Goal: Entertainment & Leisure: Consume media (video, audio)

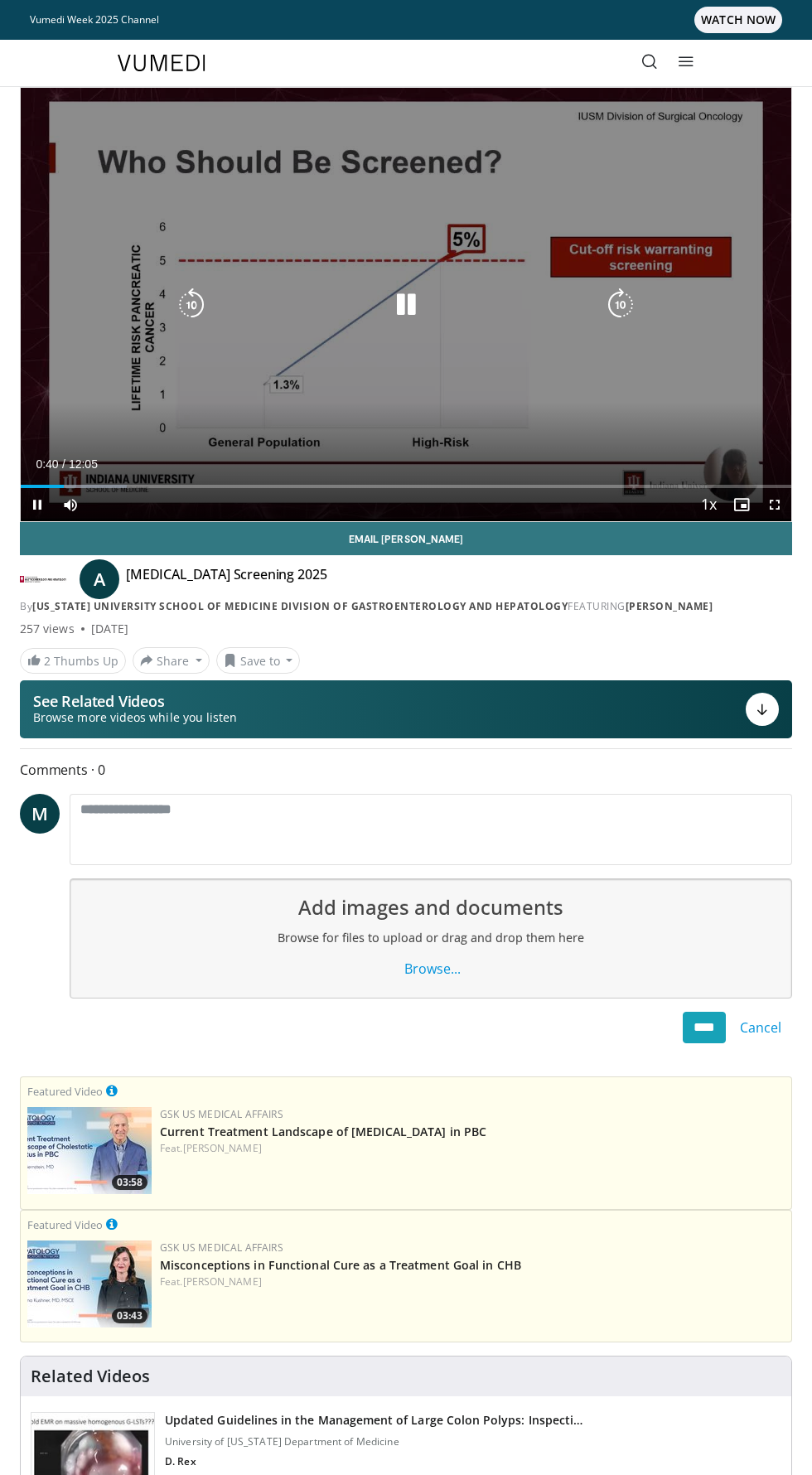
click at [344, 265] on div "10 seconds Tap to unmute" at bounding box center [406, 305] width 770 height 434
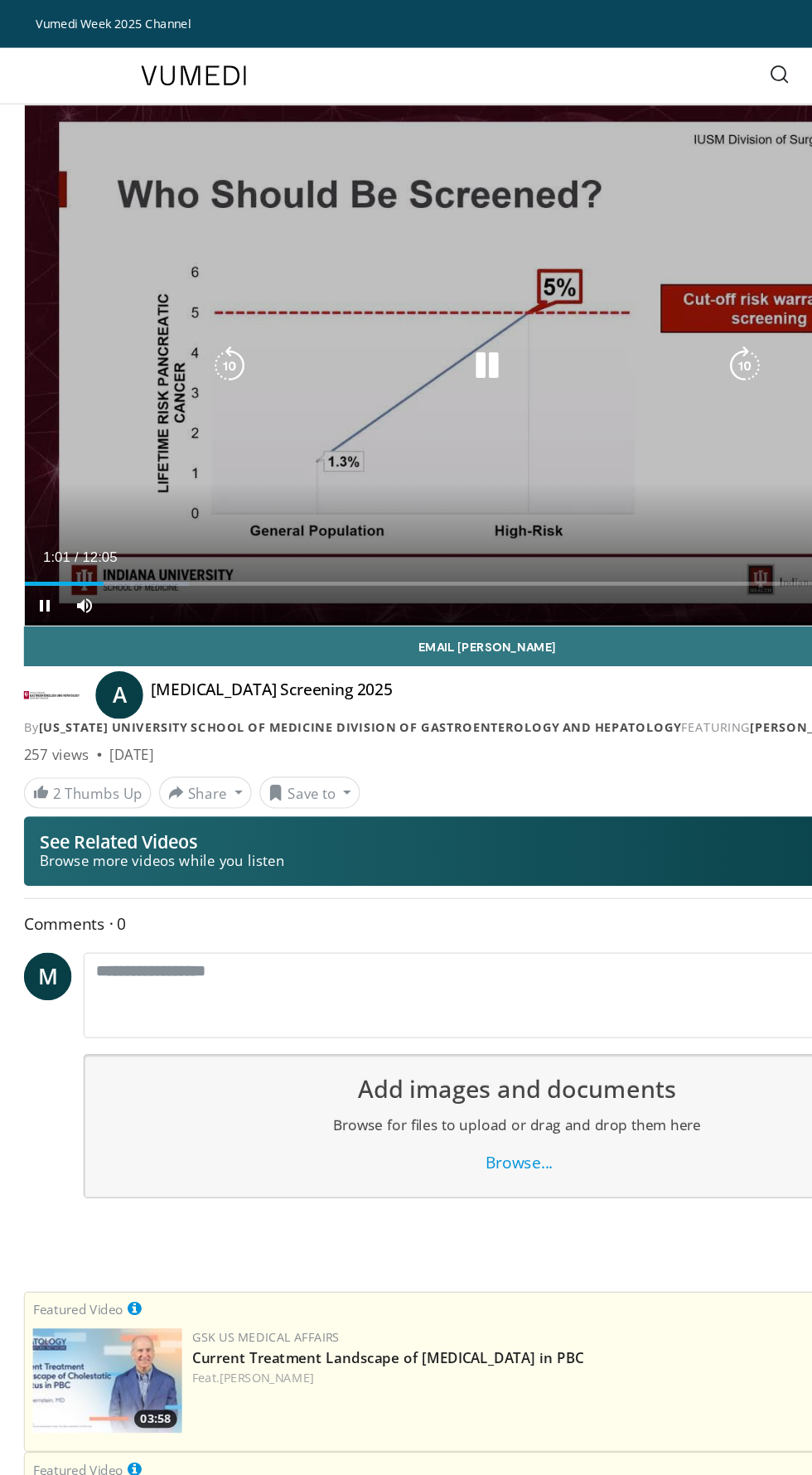
click at [188, 308] on icon "Video Player" at bounding box center [192, 305] width 33 height 34
click at [189, 313] on icon "Video Player" at bounding box center [192, 305] width 33 height 34
click at [202, 308] on icon "Video Player" at bounding box center [192, 305] width 33 height 34
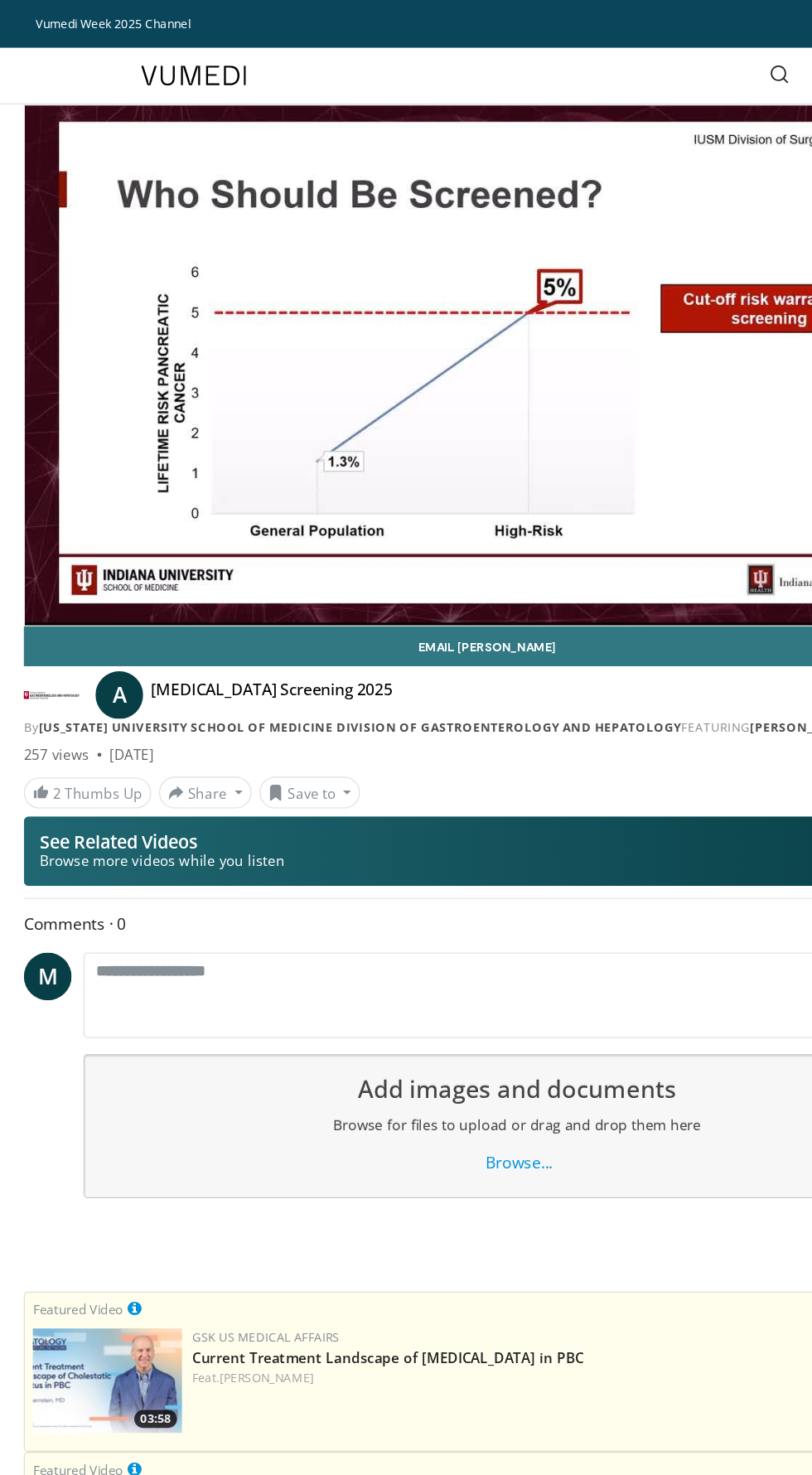
click at [167, 322] on div "30 seconds Tap to unmute" at bounding box center [406, 305] width 770 height 434
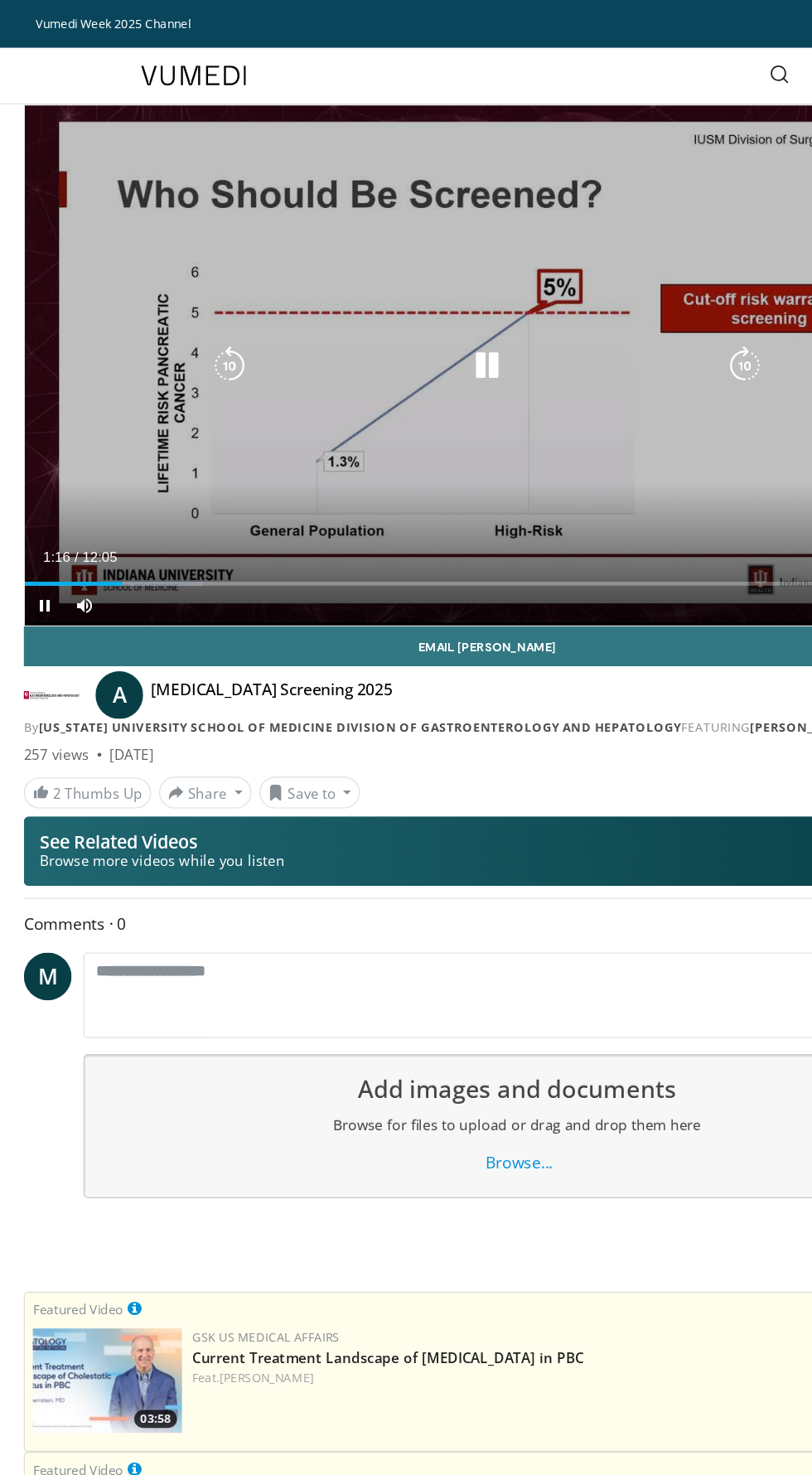
click at [183, 312] on icon "Video Player" at bounding box center [192, 305] width 33 height 34
click at [190, 312] on div "10 seconds Tap to unmute" at bounding box center [406, 305] width 770 height 434
click at [200, 328] on div "10 seconds Tap to unmute" at bounding box center [406, 305] width 770 height 434
click at [198, 311] on icon "Video Player" at bounding box center [192, 305] width 33 height 34
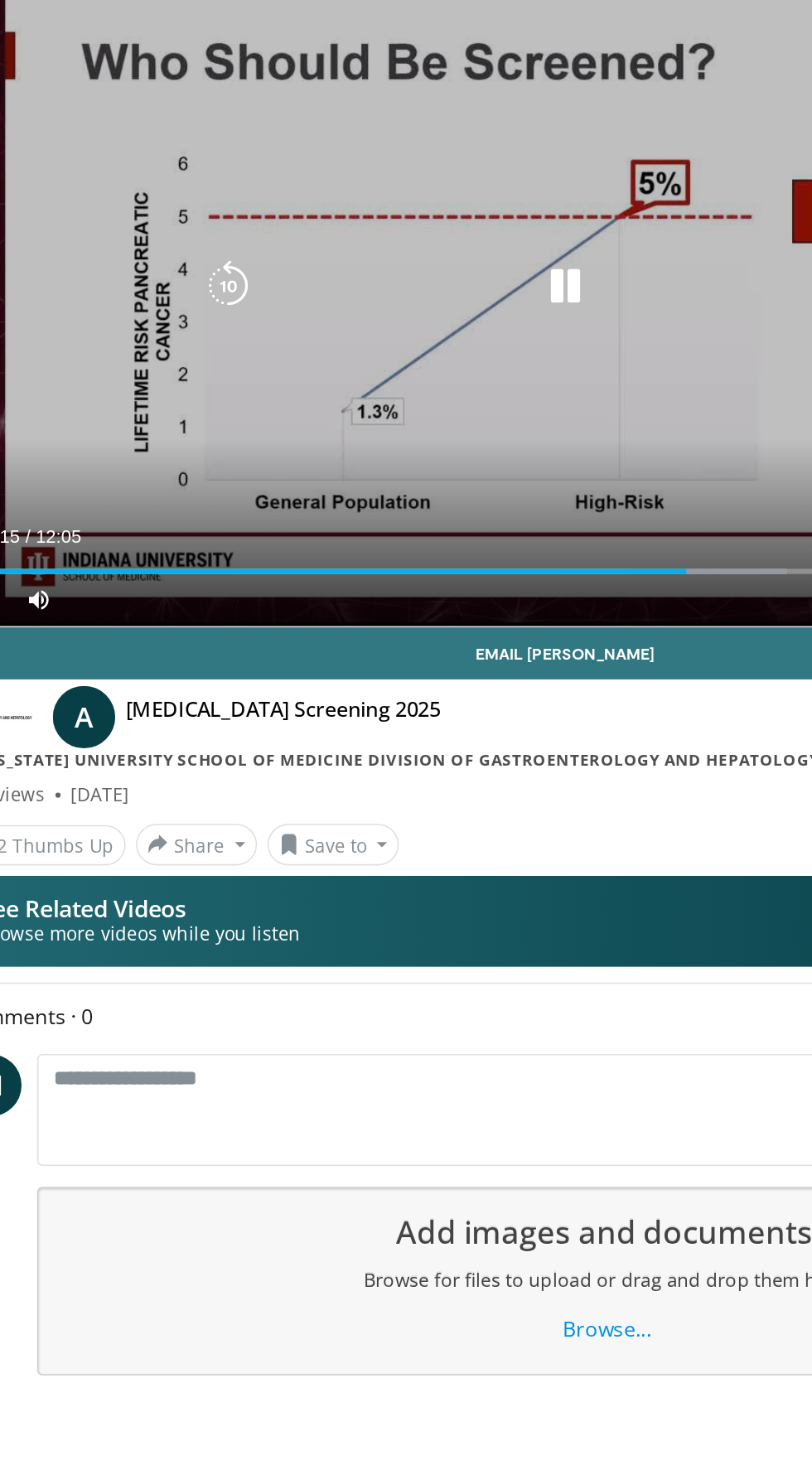
click at [132, 346] on div "10 seconds Tap to unmute" at bounding box center [406, 305] width 770 height 434
click at [191, 298] on icon "Video Player" at bounding box center [192, 305] width 33 height 34
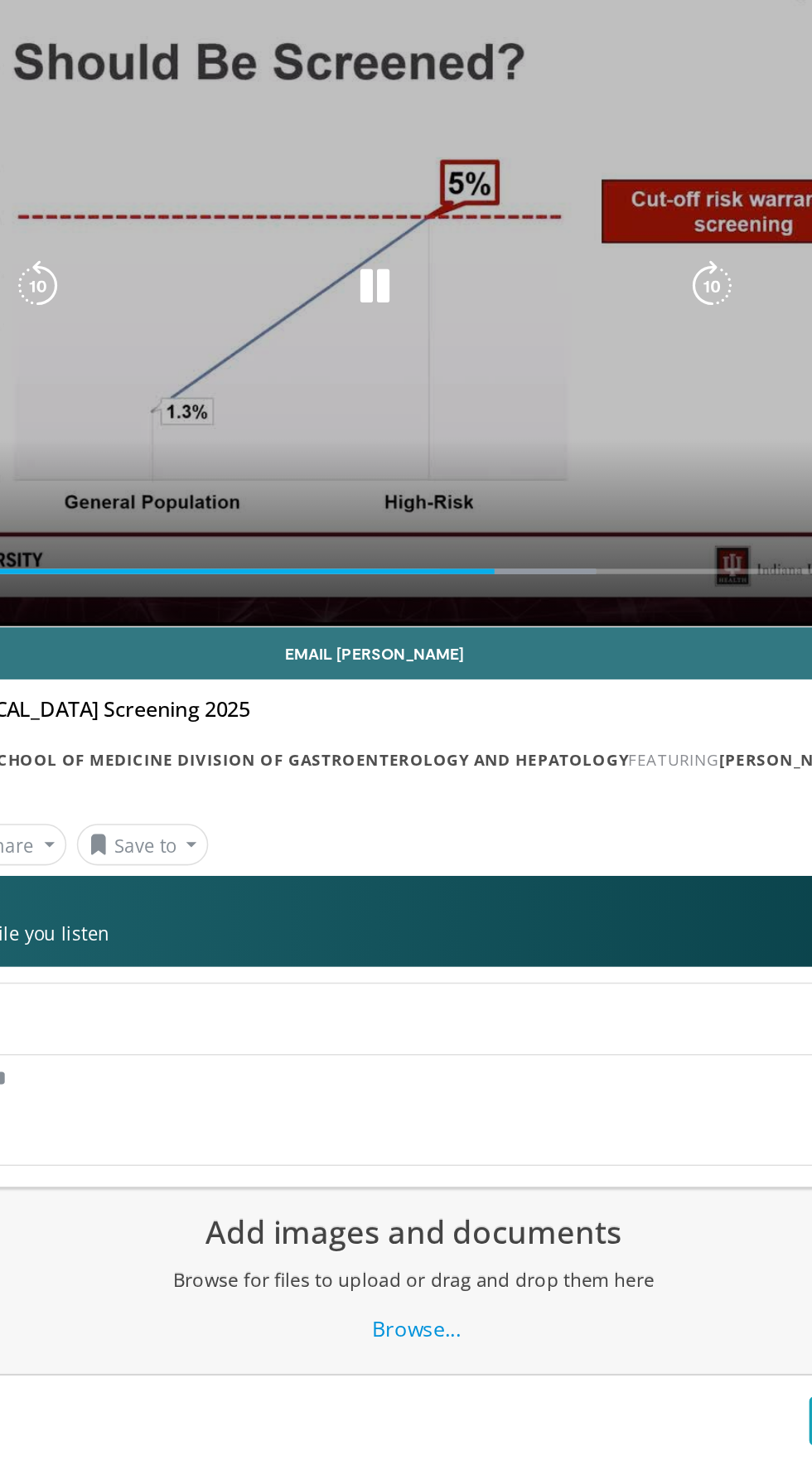
click at [404, 311] on icon "Video Player" at bounding box center [406, 305] width 33 height 34
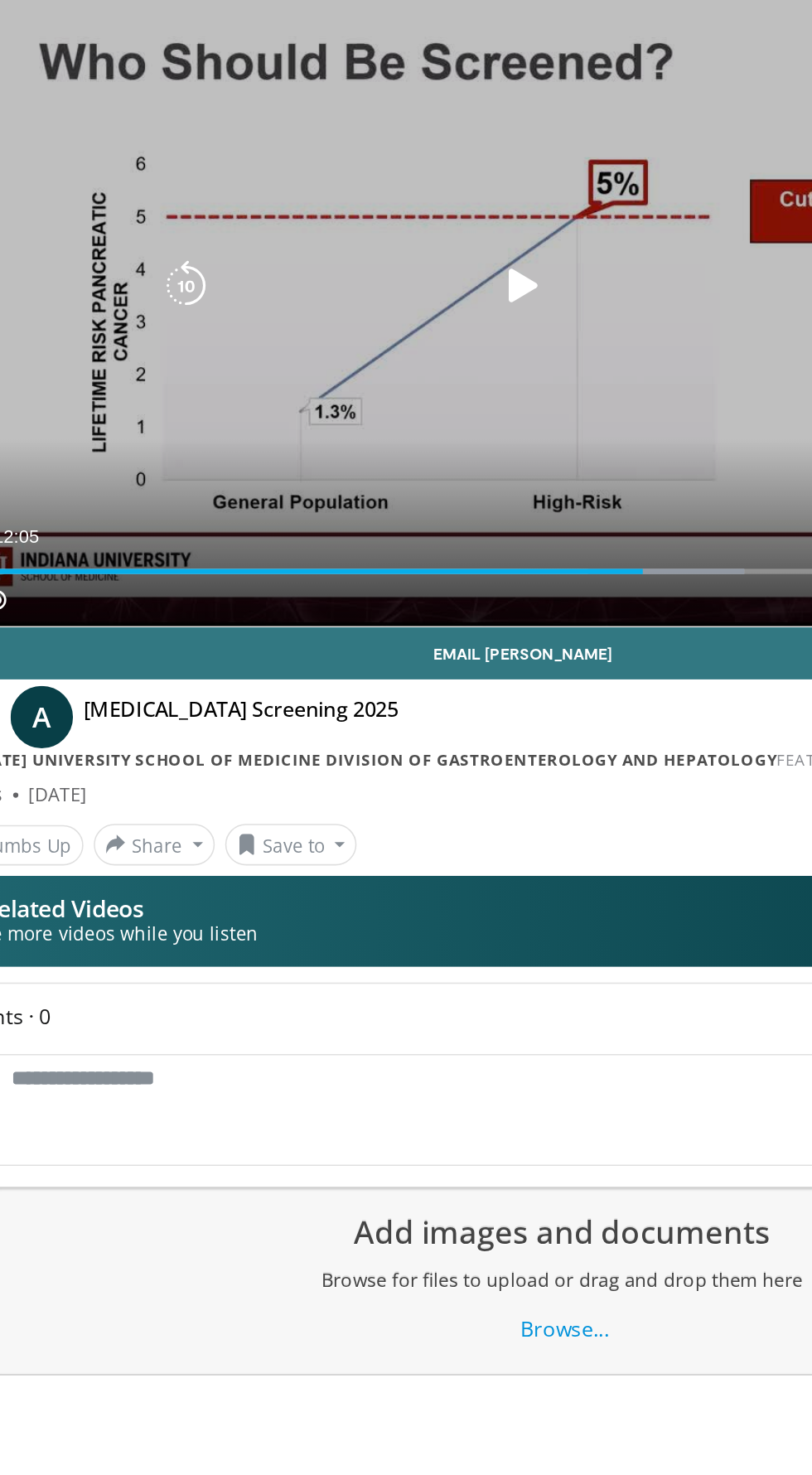
click at [395, 299] on icon "Video Player" at bounding box center [406, 305] width 33 height 34
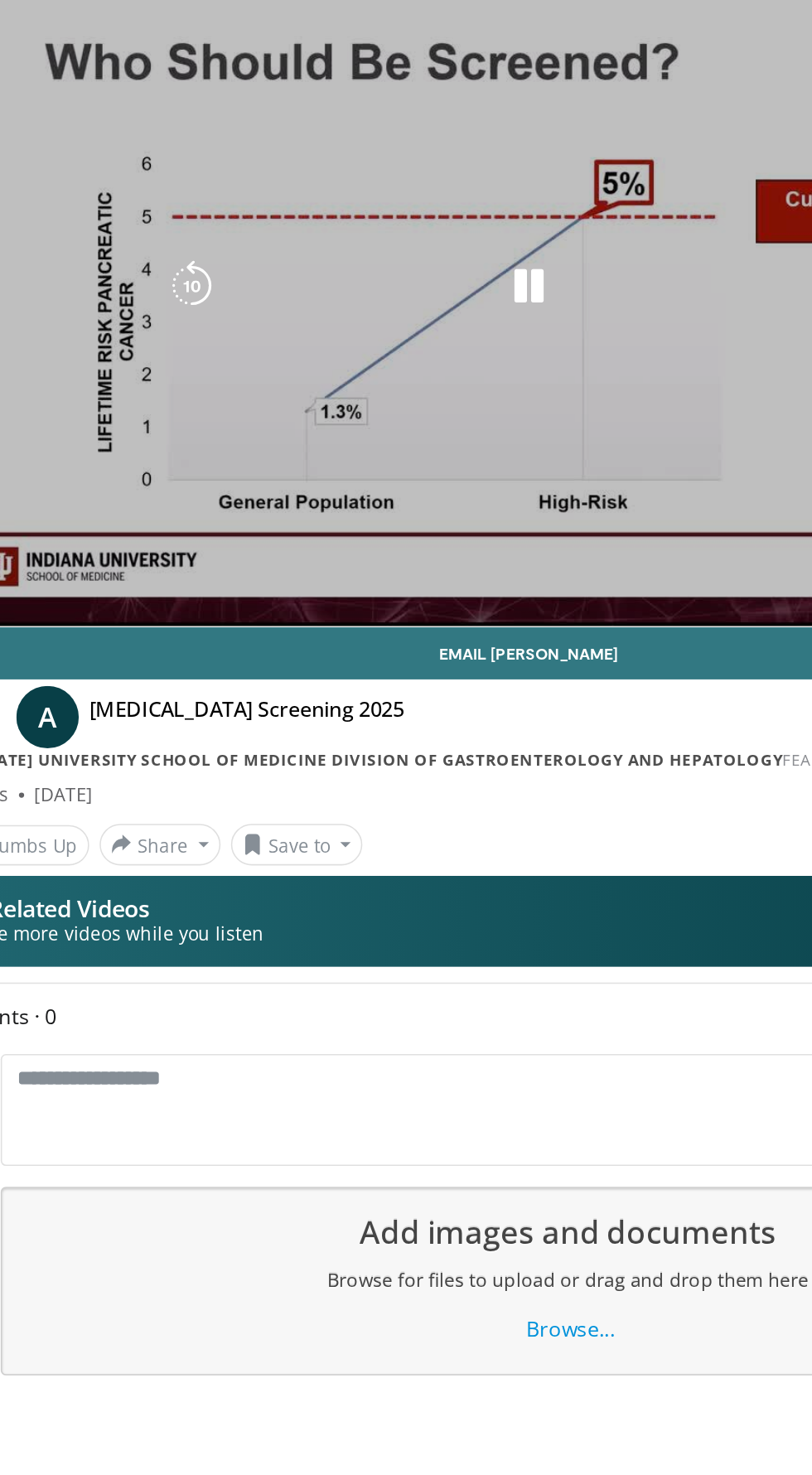
click at [414, 433] on div "10 seconds Tap to unmute" at bounding box center [406, 305] width 770 height 434
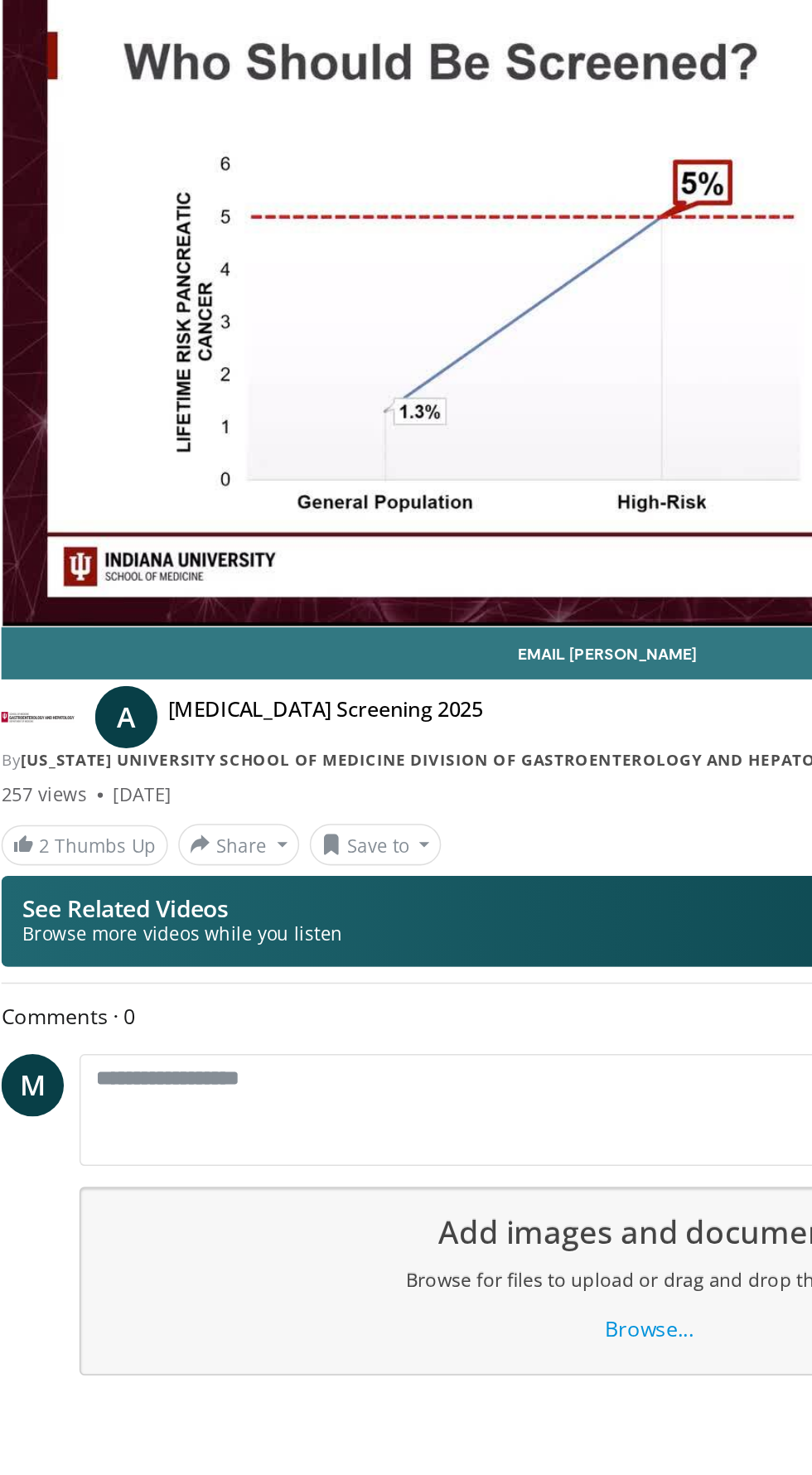
click at [282, 356] on div "10 seconds Tap to unmute" at bounding box center [406, 305] width 770 height 434
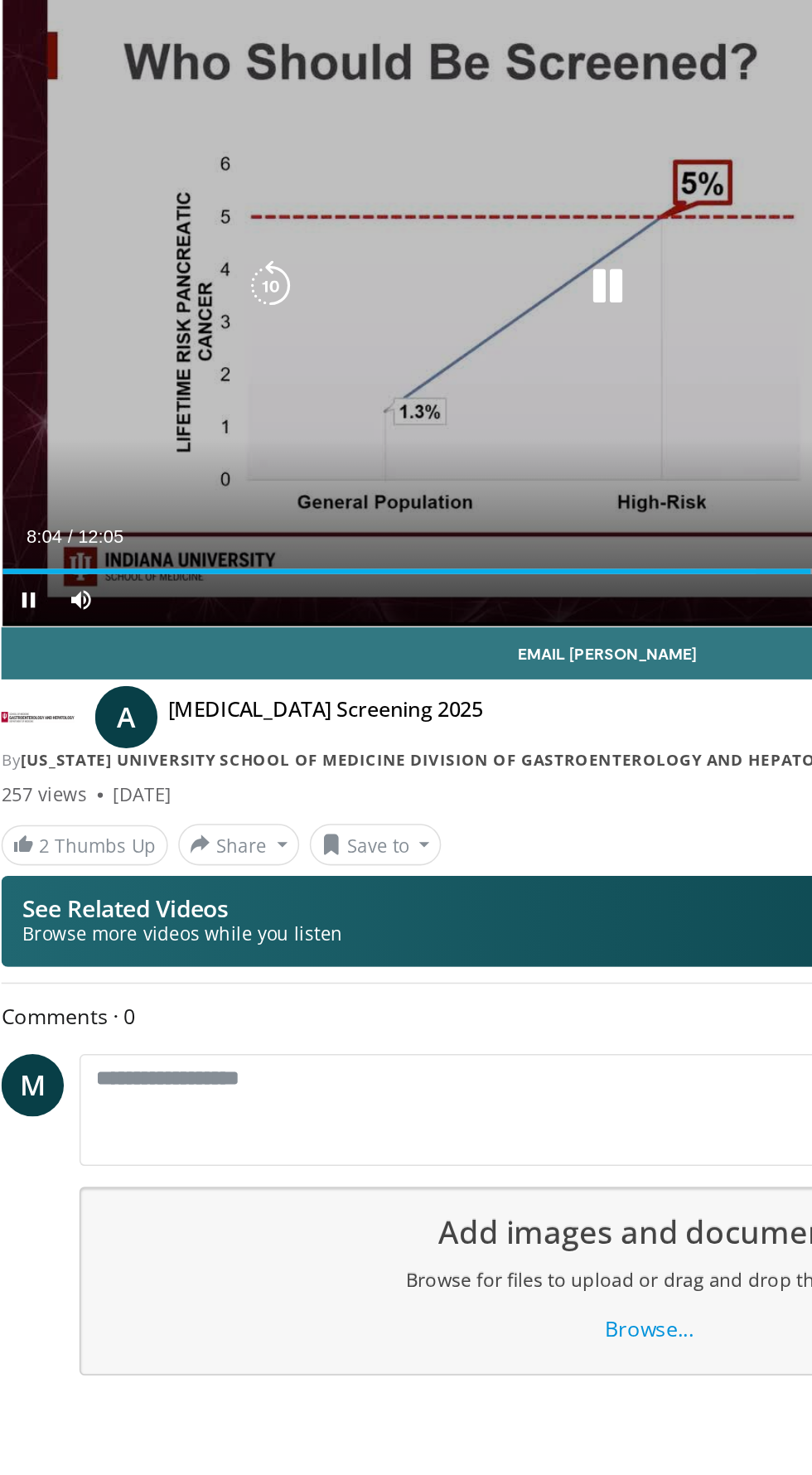
click at [404, 314] on icon "Video Player" at bounding box center [406, 305] width 33 height 34
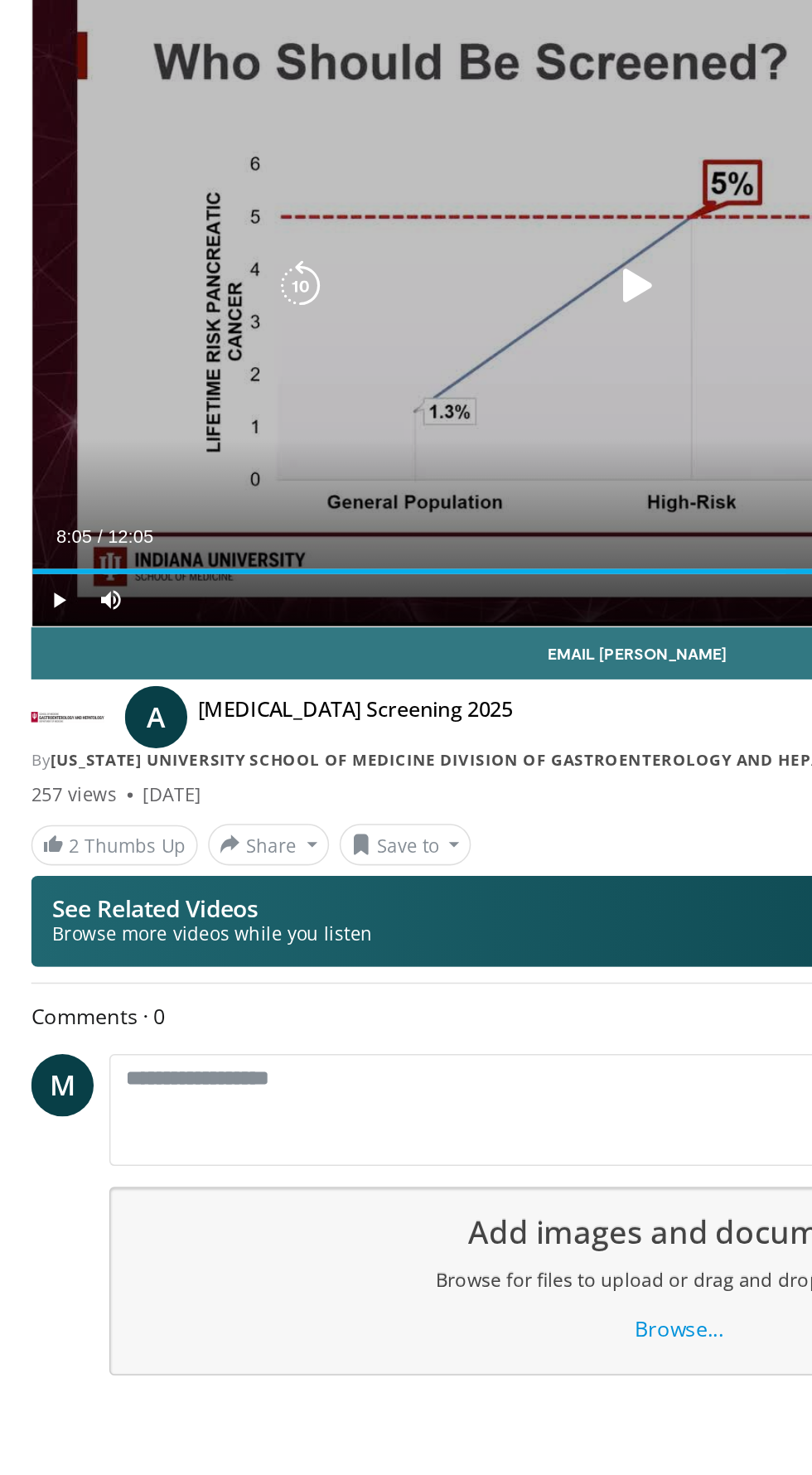
click at [209, 375] on div "10 seconds Tap to unmute" at bounding box center [406, 305] width 770 height 434
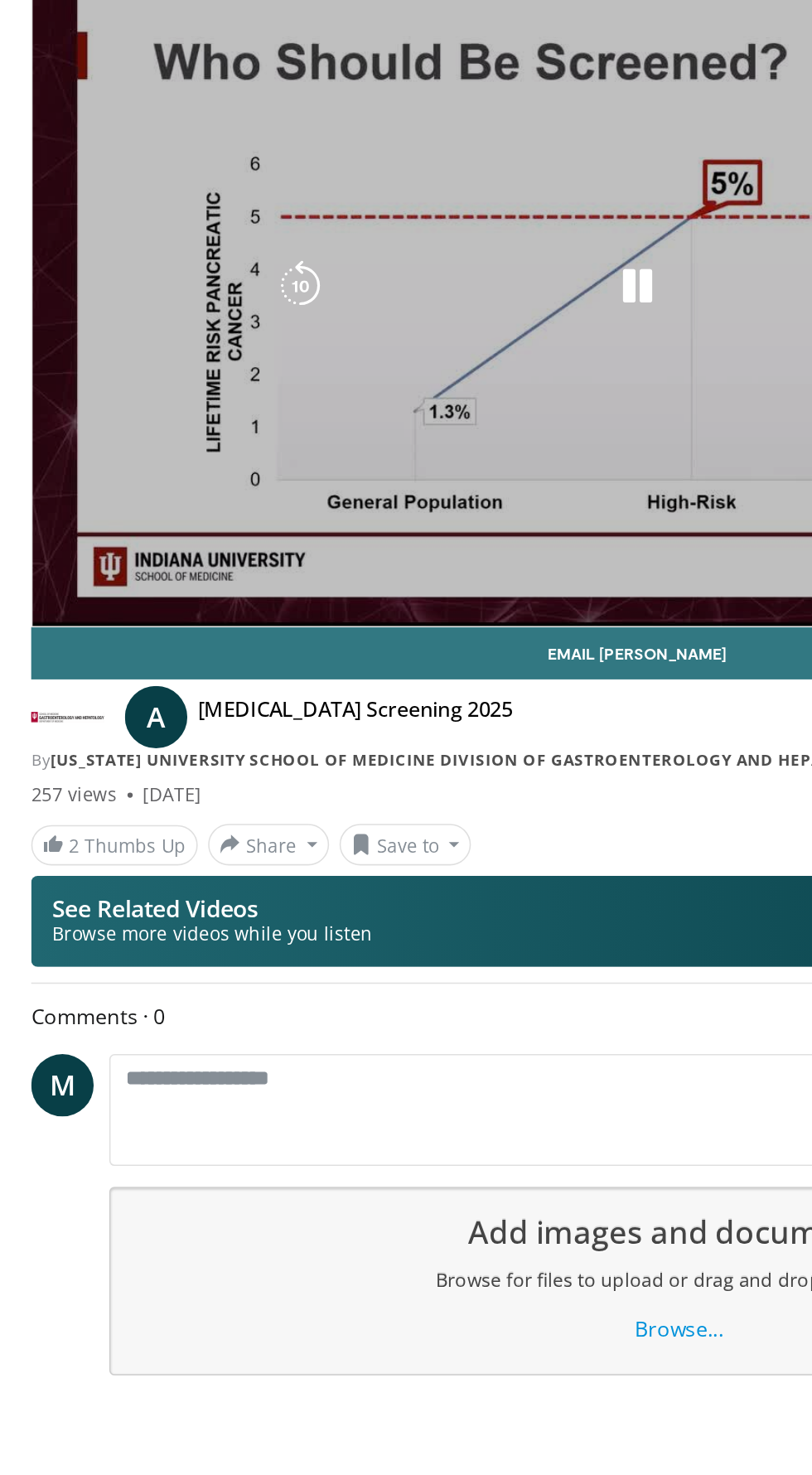
click at [69, 399] on div "10 seconds Tap to unmute" at bounding box center [406, 305] width 770 height 434
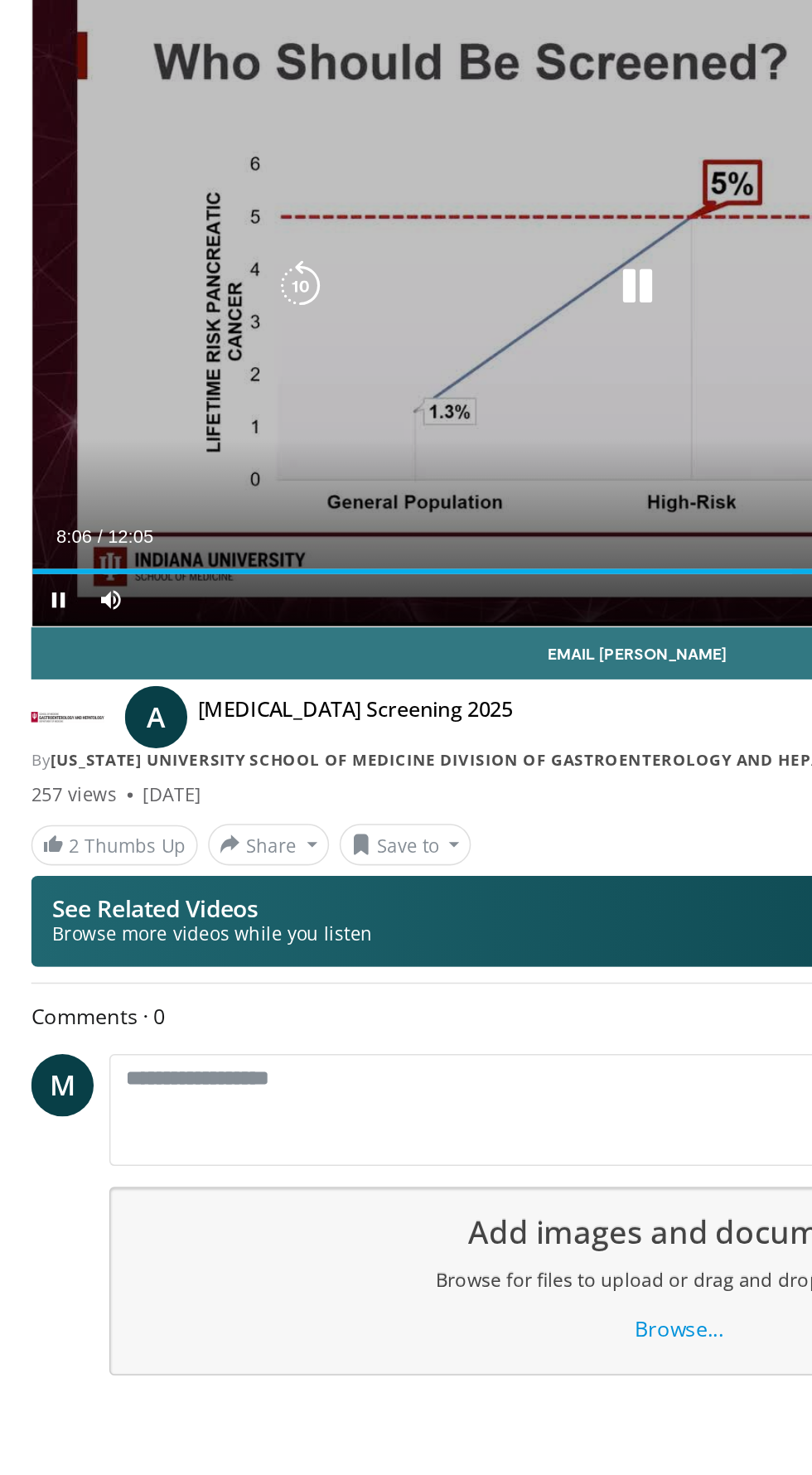
click at [193, 302] on icon "Video Player" at bounding box center [192, 305] width 33 height 34
click at [196, 302] on icon "Video Player" at bounding box center [192, 305] width 33 height 34
click at [198, 305] on icon "Video Player" at bounding box center [192, 305] width 33 height 34
click at [193, 317] on icon "Video Player" at bounding box center [192, 305] width 33 height 34
click at [184, 302] on icon "Video Player" at bounding box center [192, 305] width 33 height 34
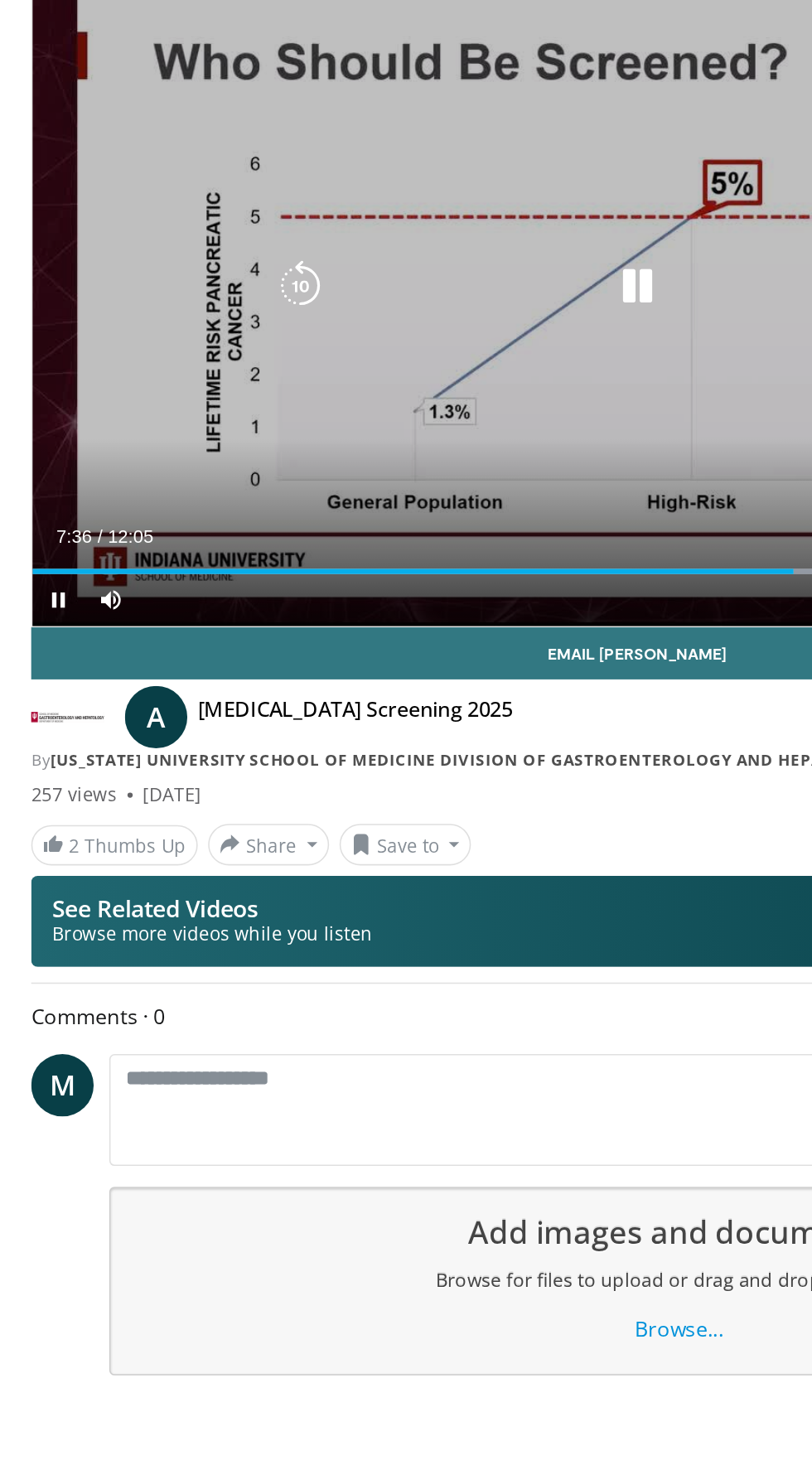
click at [189, 303] on icon "Video Player" at bounding box center [192, 305] width 33 height 34
click at [185, 303] on icon "Video Player" at bounding box center [192, 305] width 33 height 34
click at [189, 303] on icon "Video Player" at bounding box center [192, 305] width 33 height 34
click at [186, 315] on icon "Video Player" at bounding box center [192, 305] width 33 height 34
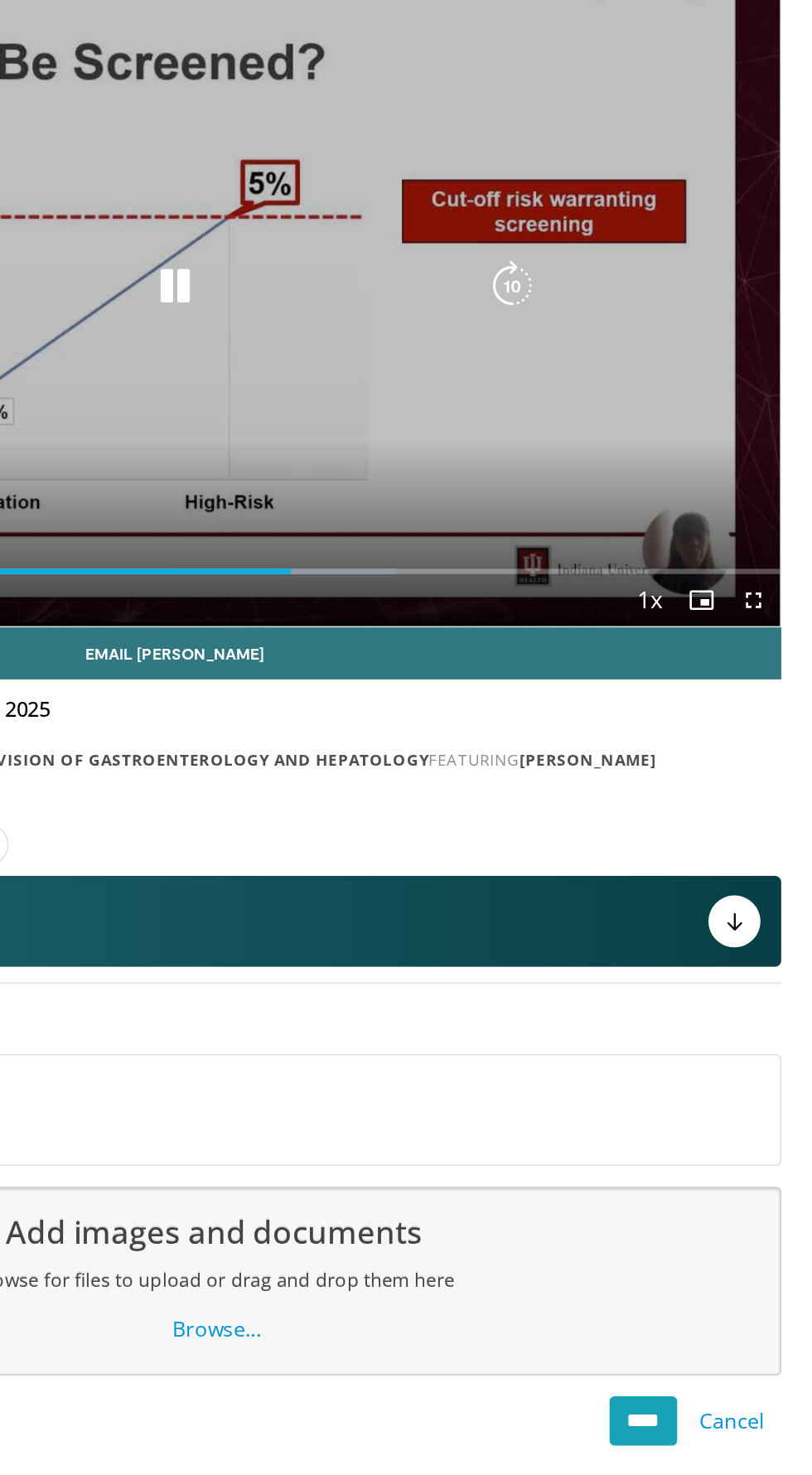
click at [620, 306] on icon "Video Player" at bounding box center [620, 305] width 33 height 34
click at [631, 310] on icon "Video Player" at bounding box center [620, 305] width 33 height 34
click at [631, 299] on icon "Video Player" at bounding box center [620, 305] width 33 height 34
click at [626, 305] on icon "Video Player" at bounding box center [620, 305] width 33 height 34
click at [625, 302] on icon "Video Player" at bounding box center [620, 305] width 33 height 34
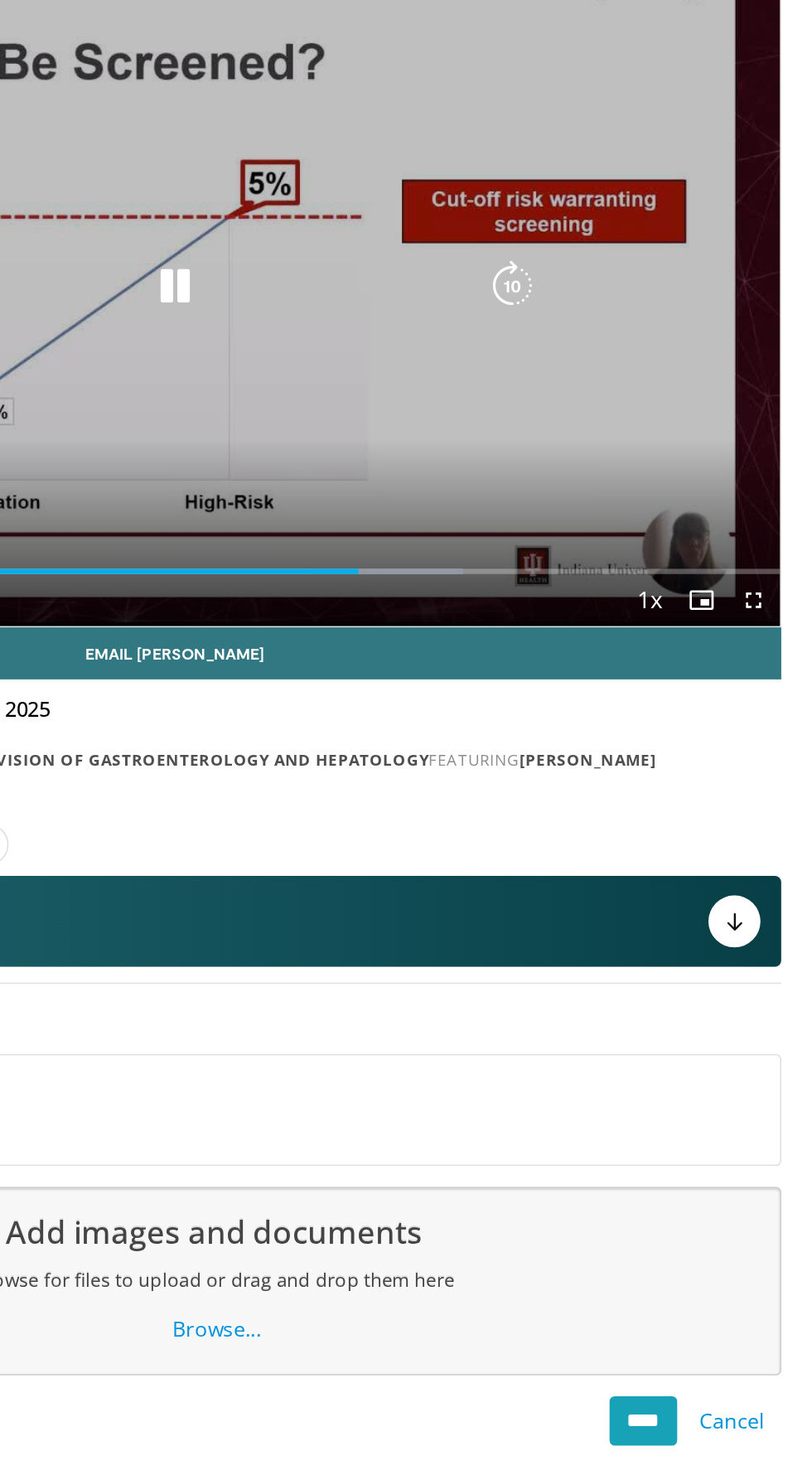
click at [635, 295] on icon "Video Player" at bounding box center [620, 305] width 33 height 34
click at [635, 293] on icon "Video Player" at bounding box center [620, 305] width 33 height 34
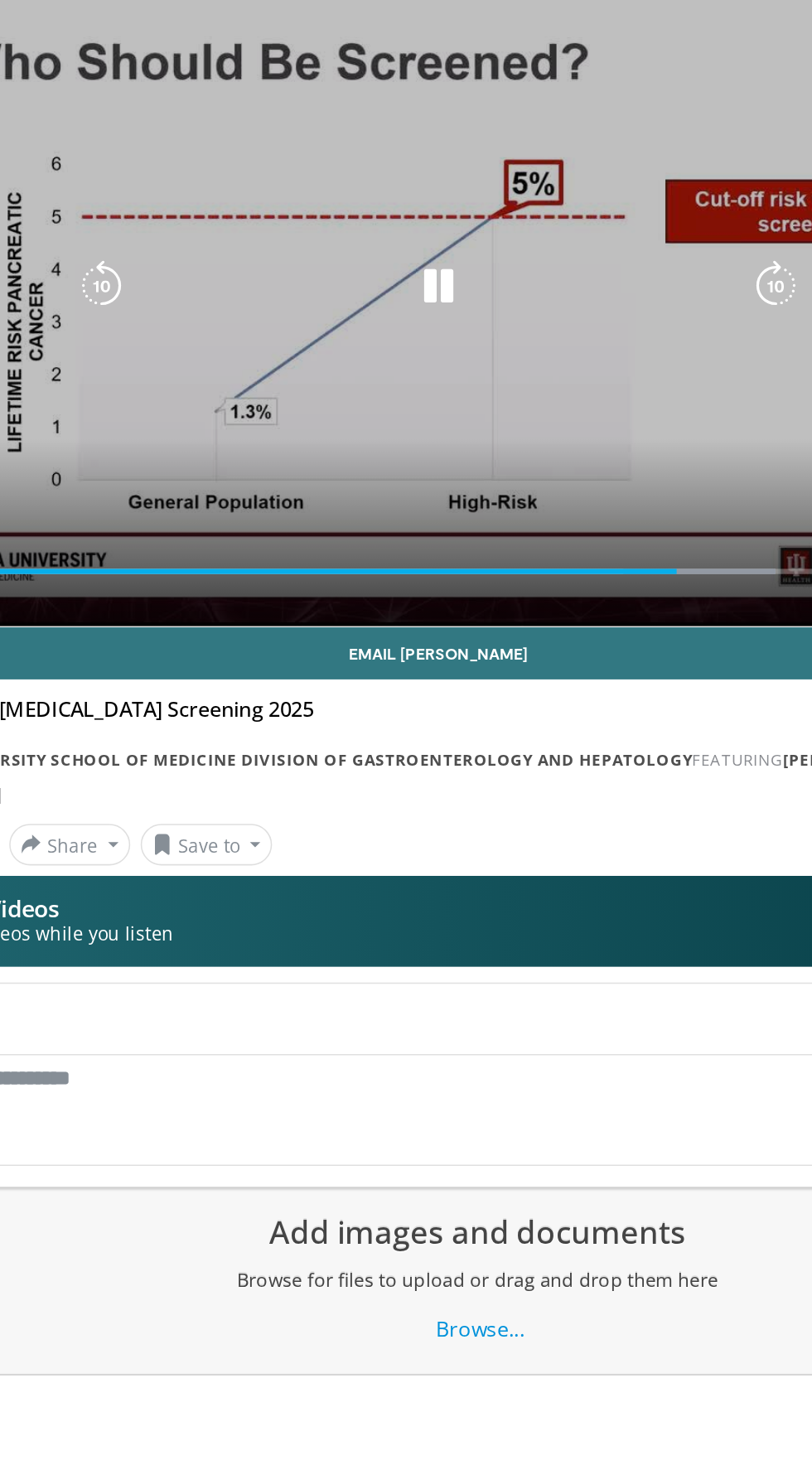
click at [191, 300] on icon "Video Player" at bounding box center [192, 305] width 33 height 34
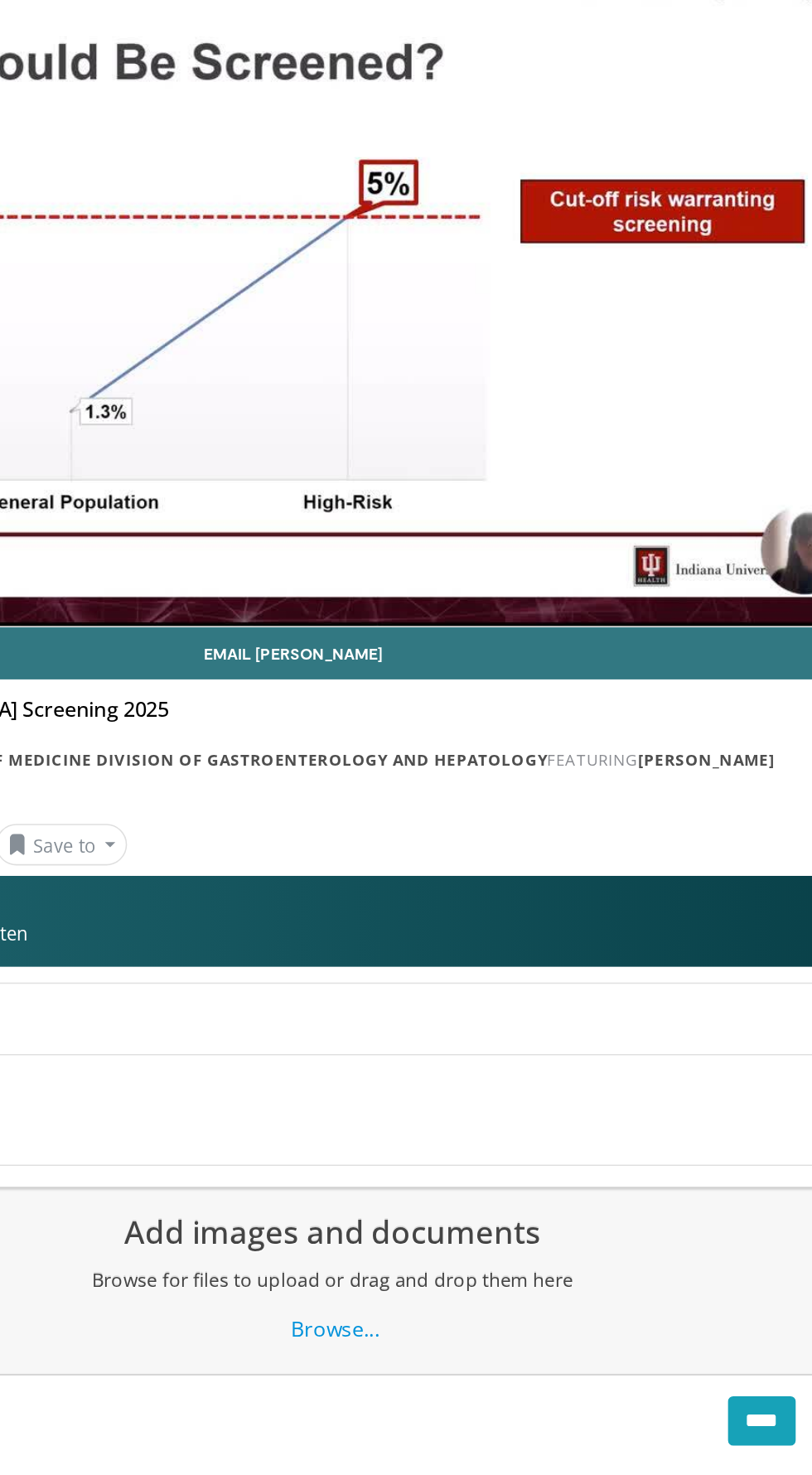
click at [301, 410] on div "10 seconds Tap to unmute" at bounding box center [406, 305] width 770 height 434
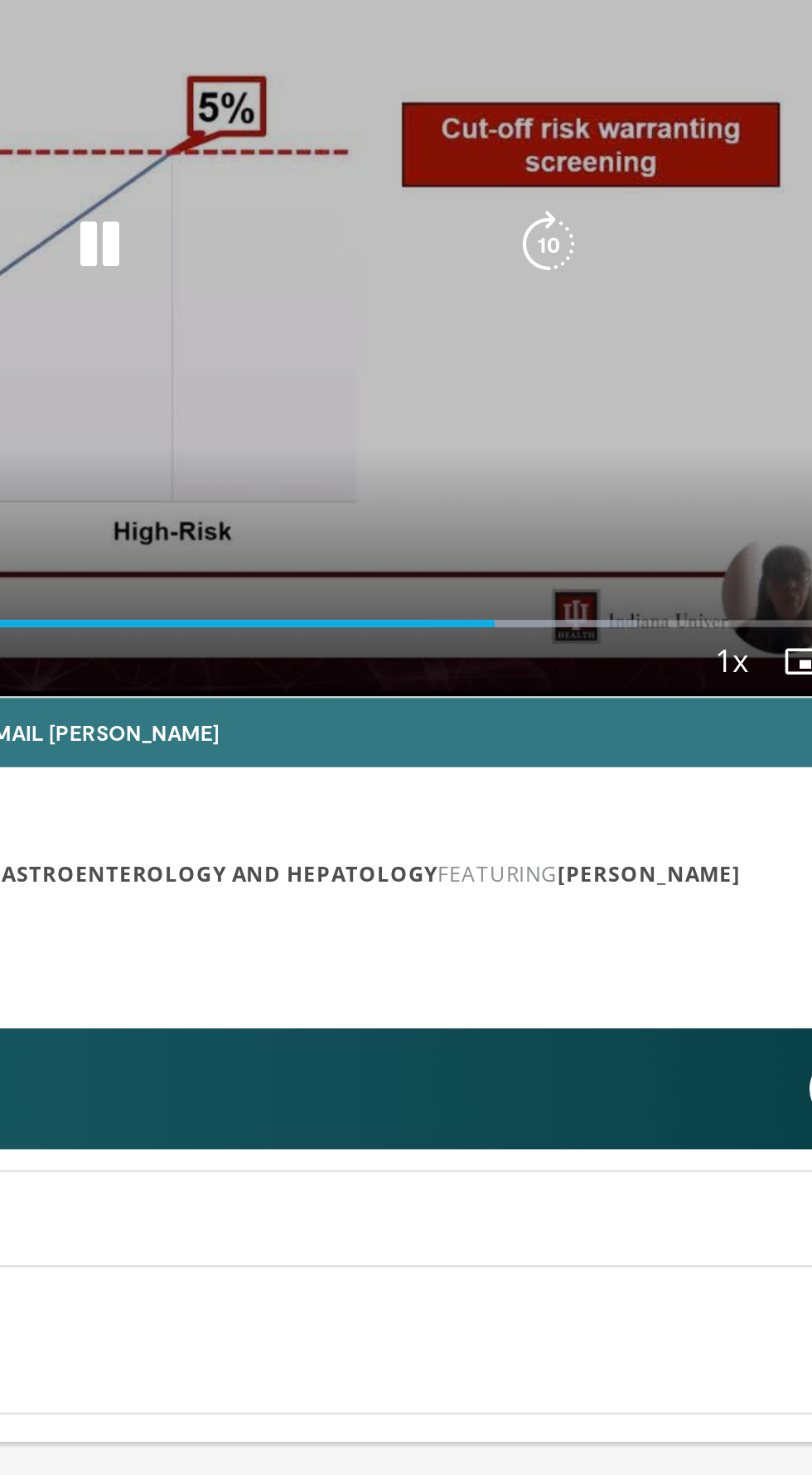
click at [499, 385] on div "10 seconds Tap to unmute" at bounding box center [406, 305] width 770 height 434
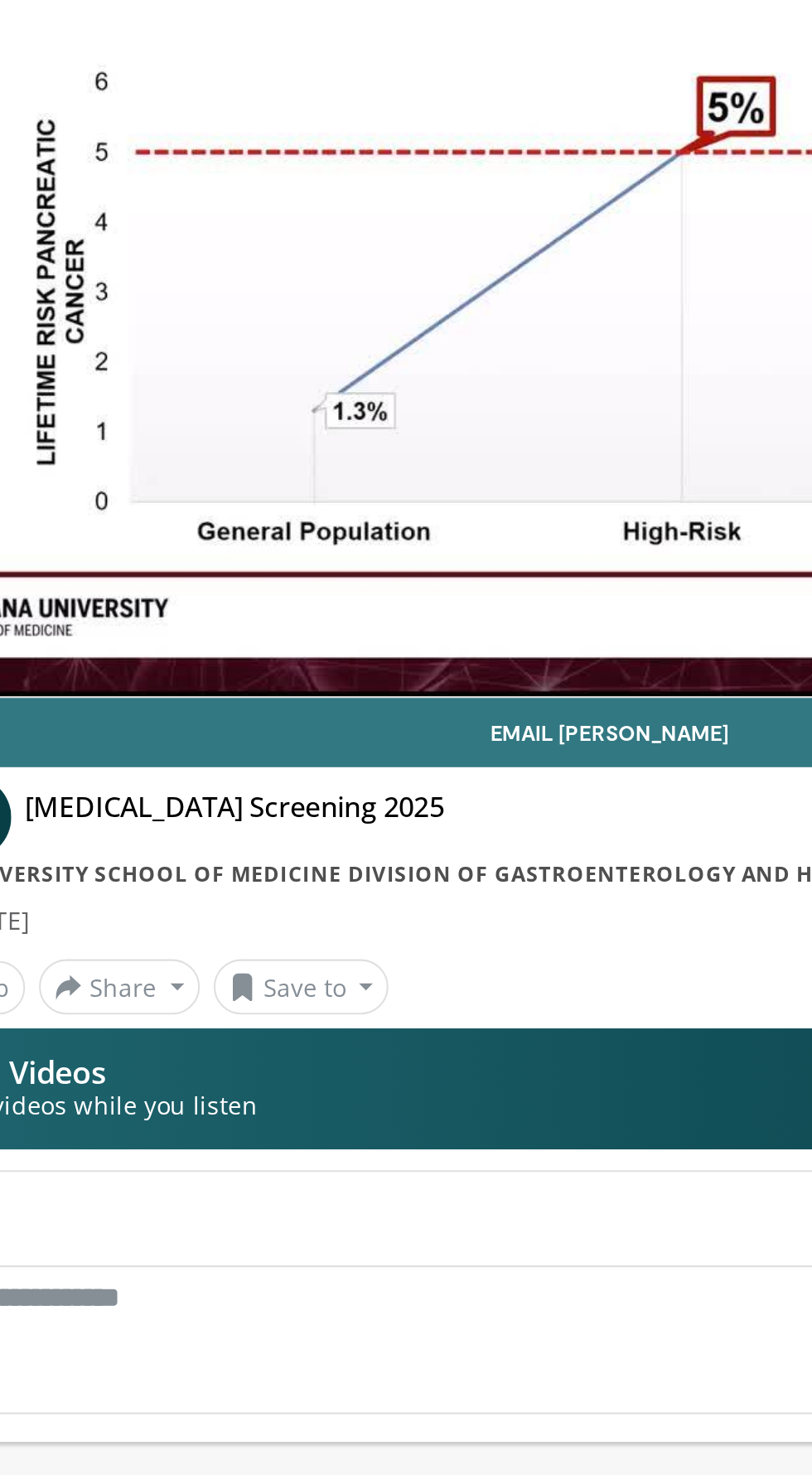
click at [364, 395] on div "10 seconds Tap to unmute" at bounding box center [406, 305] width 770 height 434
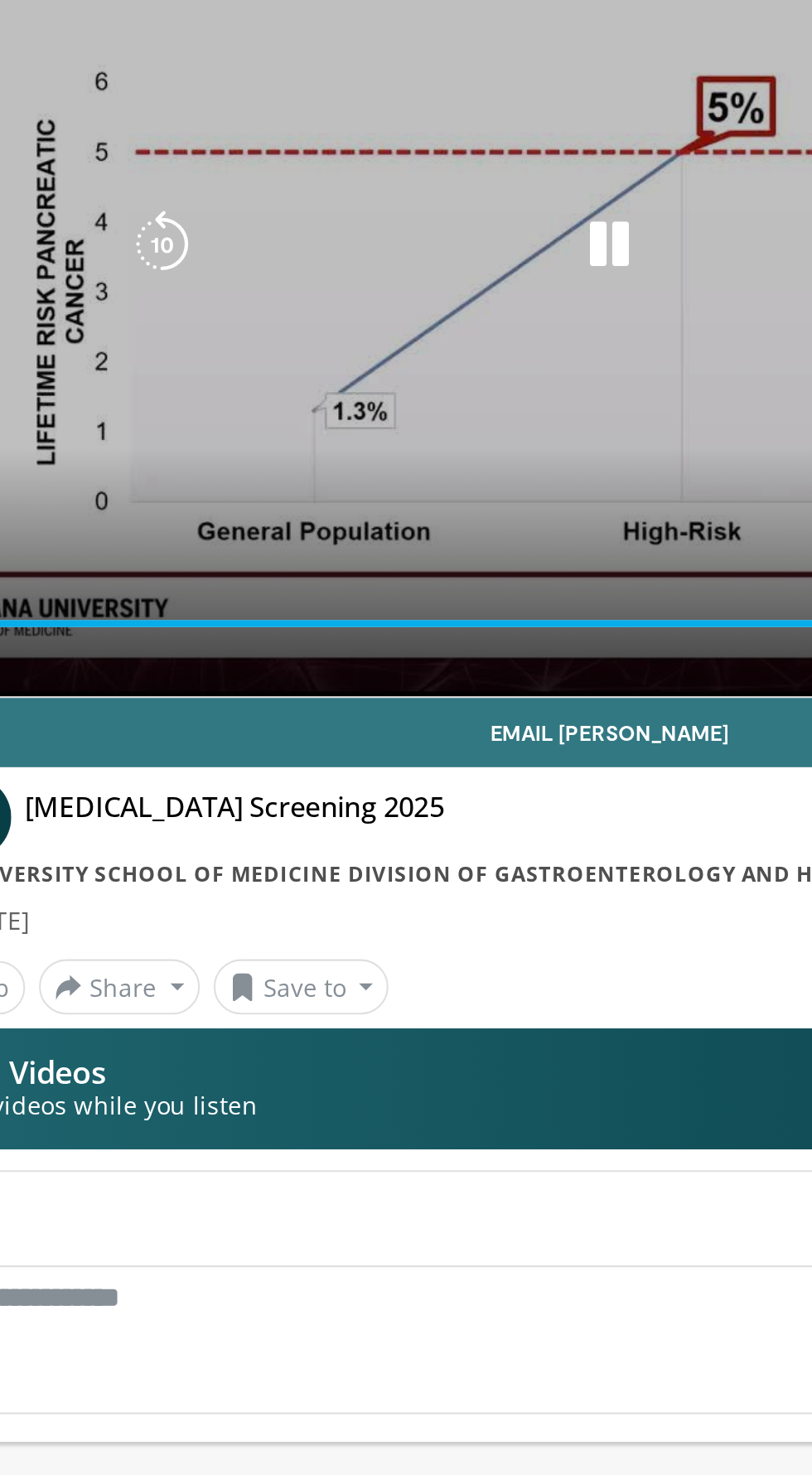
click at [369, 406] on div "10 seconds Tap to unmute" at bounding box center [406, 305] width 770 height 434
click at [196, 301] on icon "Video Player" at bounding box center [192, 305] width 33 height 34
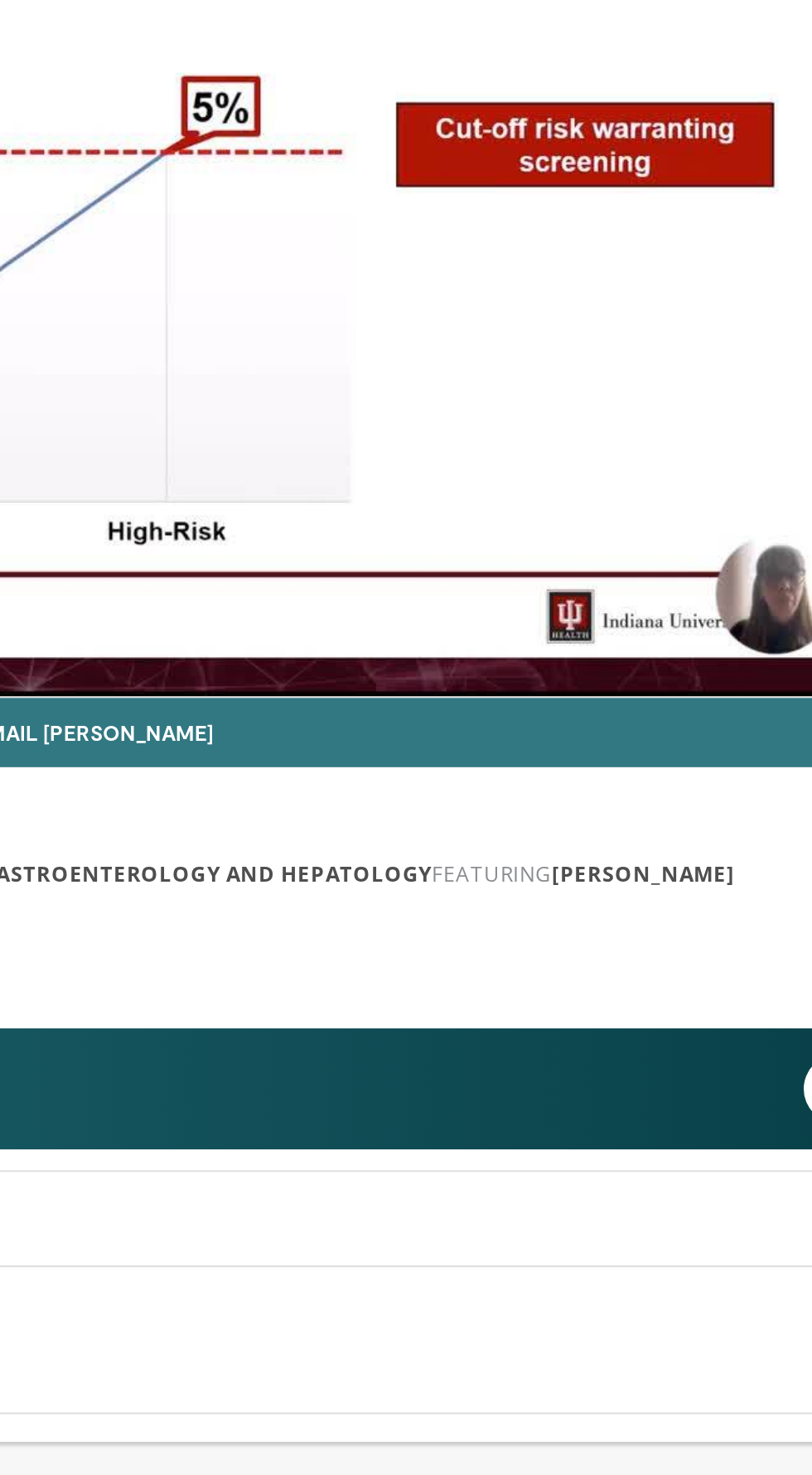
click at [537, 346] on div "10 seconds Tap to unmute" at bounding box center [406, 305] width 770 height 434
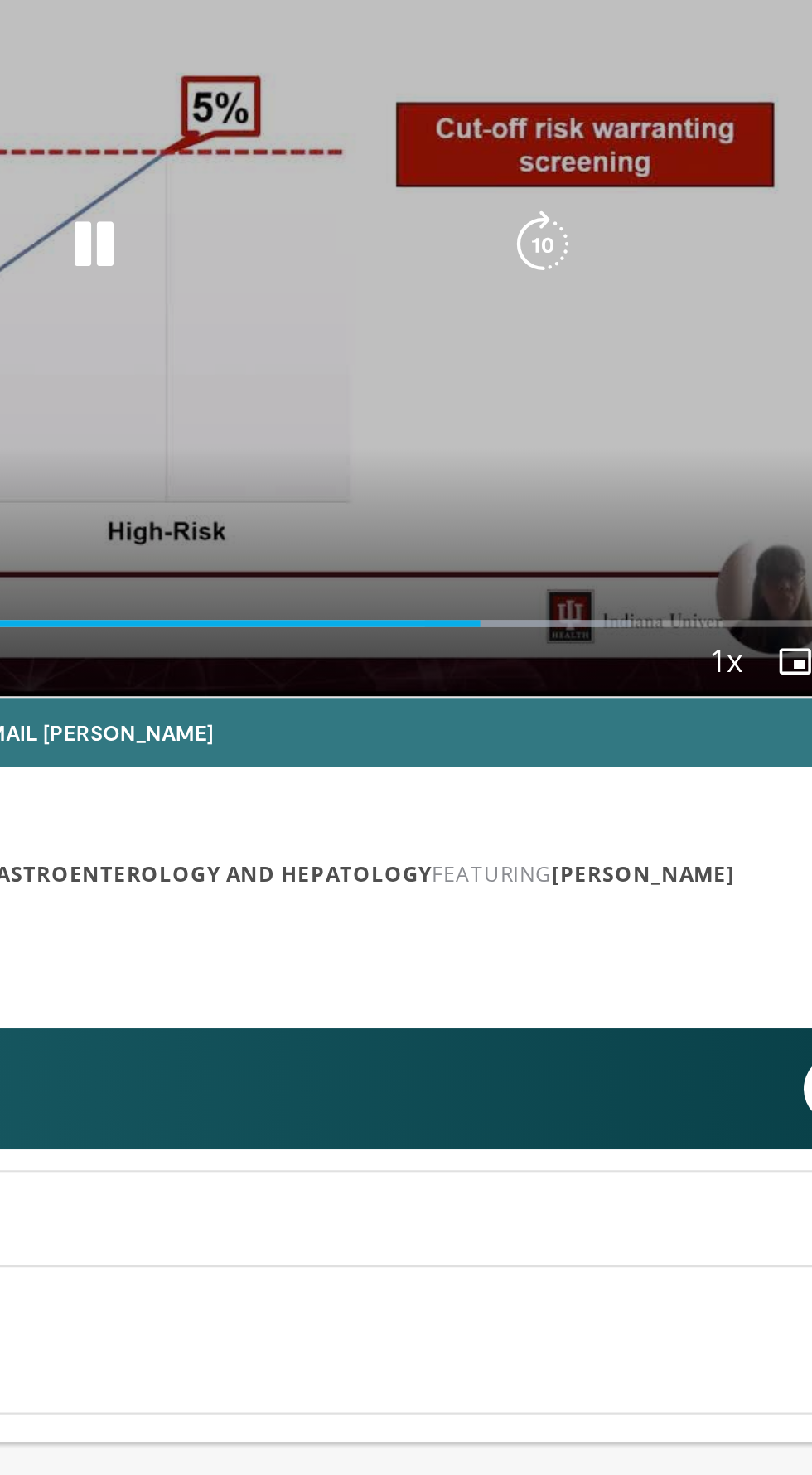
click at [565, 387] on div "10 seconds Tap to unmute" at bounding box center [406, 305] width 770 height 434
click at [417, 308] on icon "Video Player" at bounding box center [406, 305] width 33 height 34
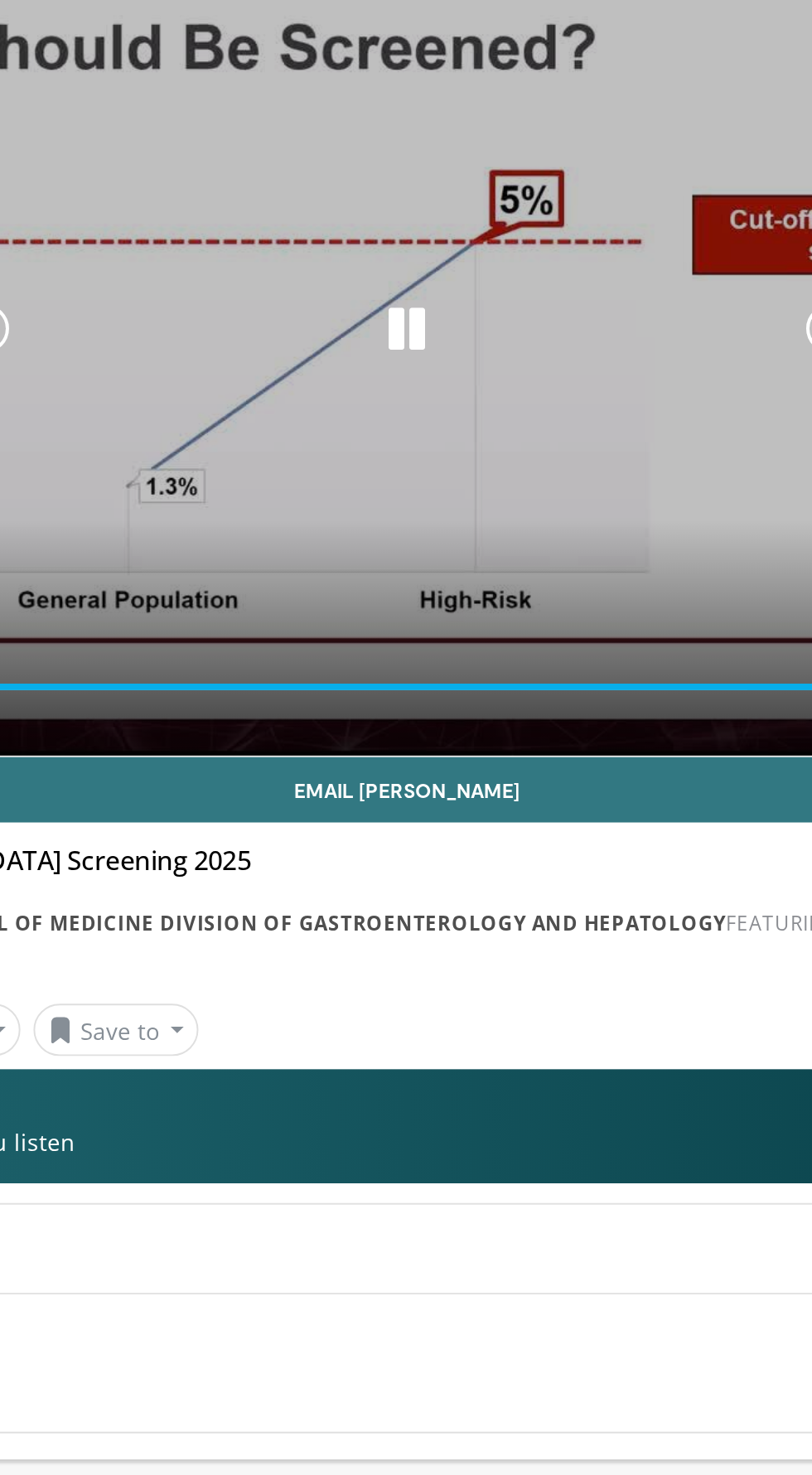
click at [538, 348] on div "10 seconds Tap to unmute" at bounding box center [406, 305] width 770 height 434
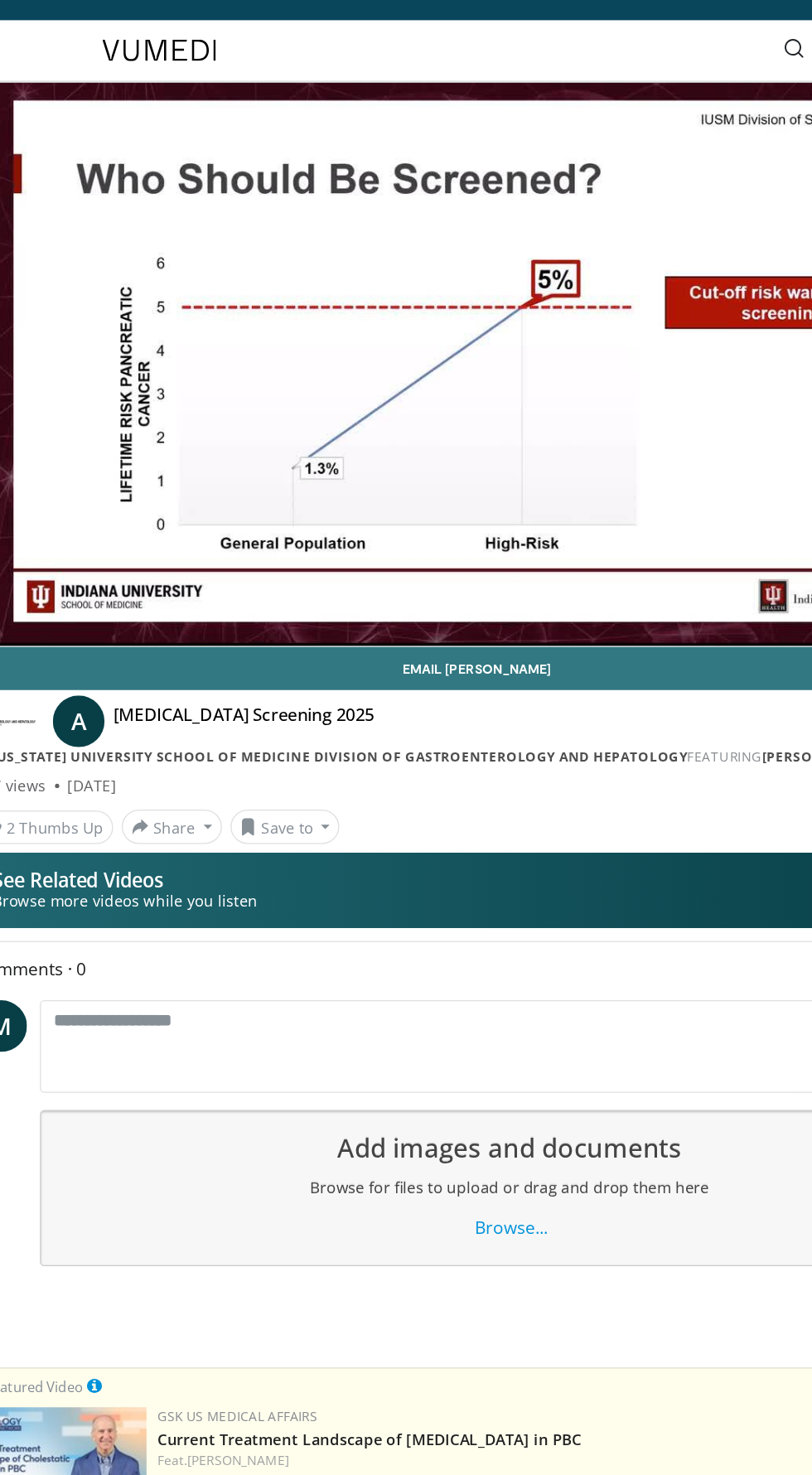
click at [422, 360] on div "10 seconds Tap to unmute" at bounding box center [406, 305] width 770 height 434
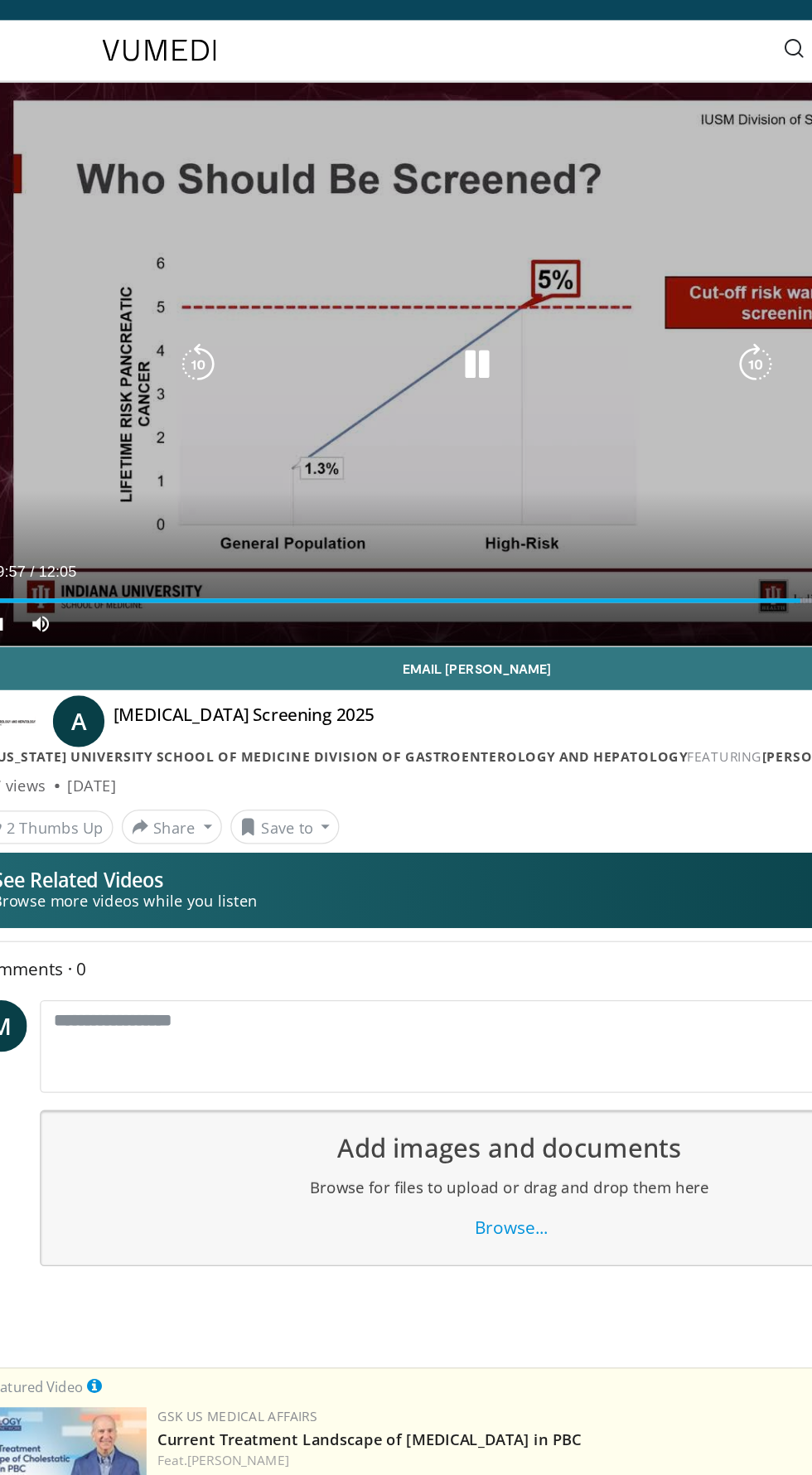
click at [409, 317] on icon "Video Player" at bounding box center [406, 305] width 33 height 34
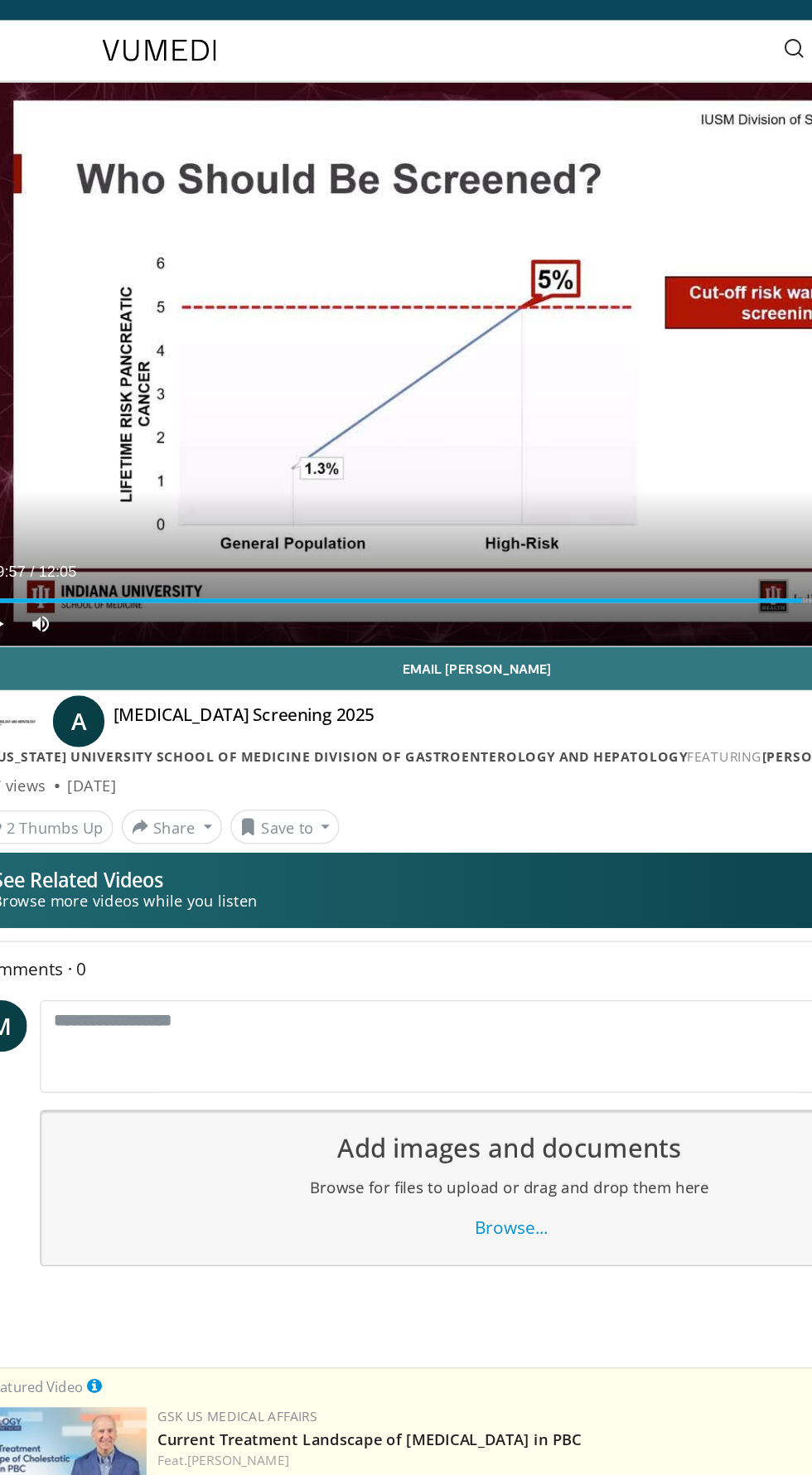
click at [386, 312] on div "Video Player" at bounding box center [406, 305] width 462 height 34
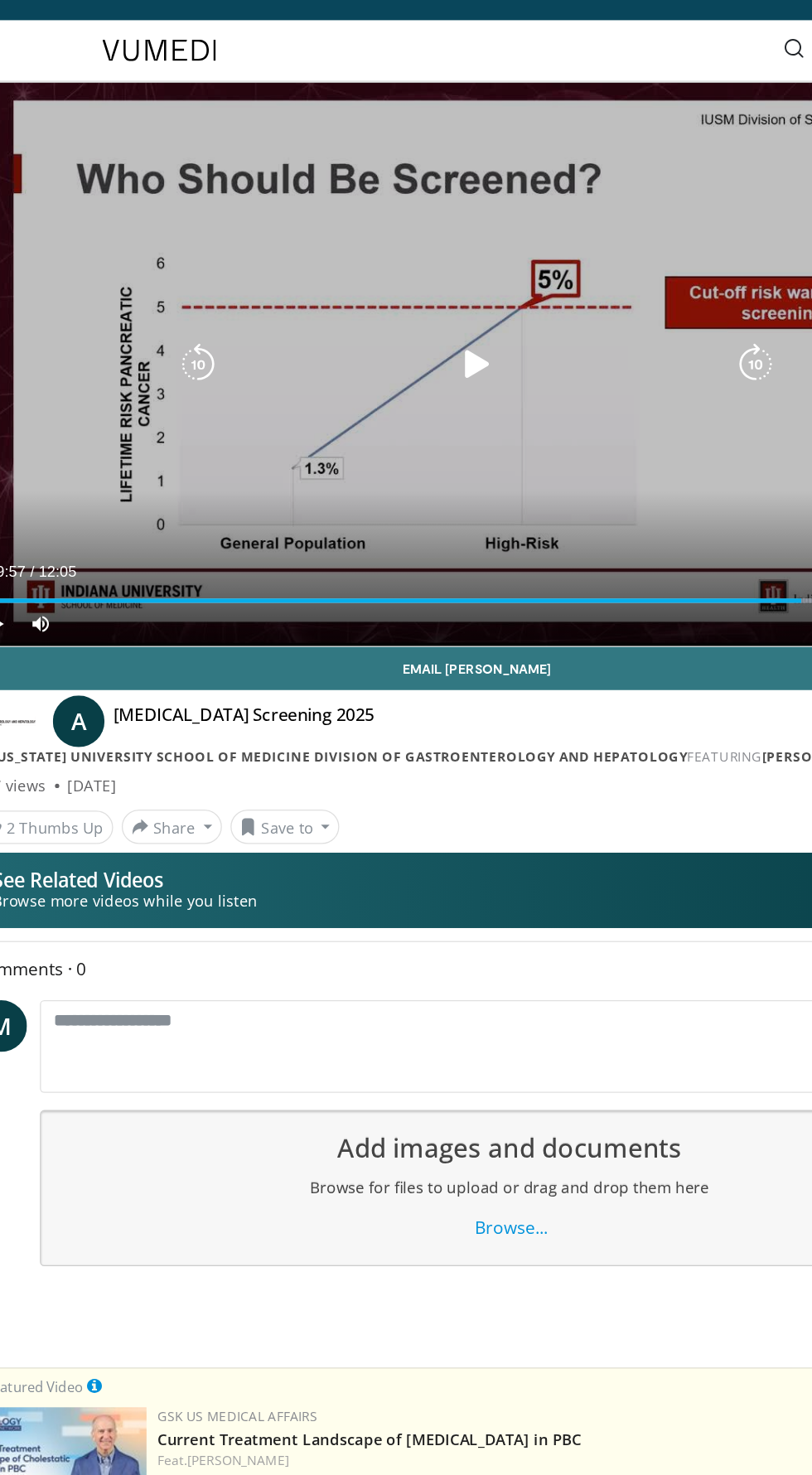
click at [414, 302] on icon "Video Player" at bounding box center [406, 305] width 33 height 34
